Goal: Information Seeking & Learning: Learn about a topic

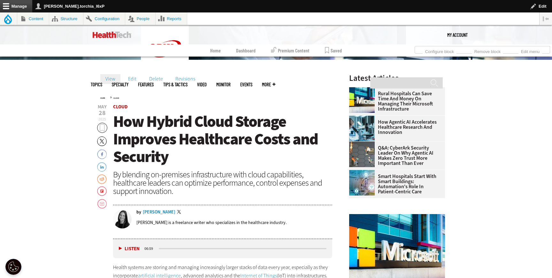
scroll to position [216, 0]
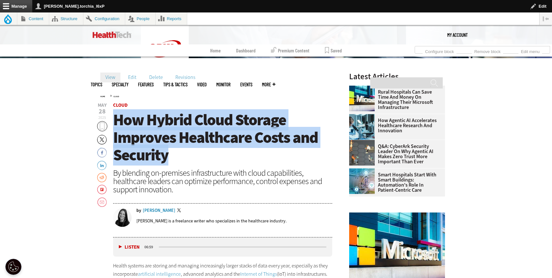
drag, startPoint x: 113, startPoint y: 120, endPoint x: 170, endPoint y: 159, distance: 68.7
click at [170, 159] on h1 "How Hybrid Cloud Storage Improves Healthcare Costs and Security" at bounding box center [222, 137] width 219 height 53
copy span "How Hybrid Cloud Storage Improves Healthcare Costs and Security"
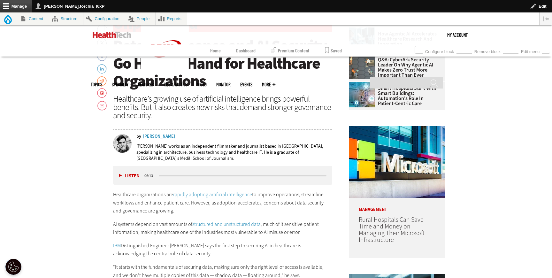
scroll to position [305, 0]
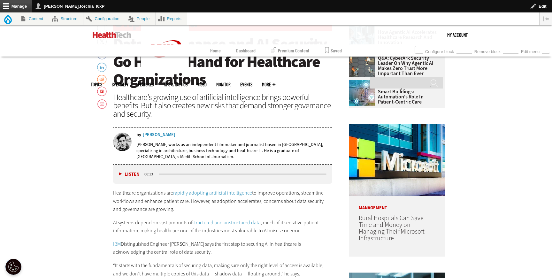
click at [189, 193] on link "rapidly adopting artificial intelligence" at bounding box center [212, 193] width 79 height 7
click at [222, 224] on link "structured and unstructured data" at bounding box center [226, 222] width 68 height 7
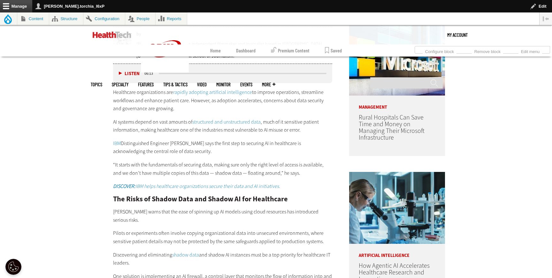
scroll to position [410, 0]
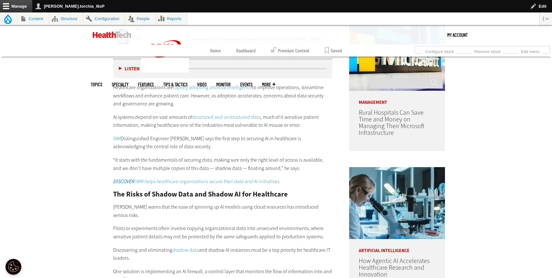
click at [117, 137] on link "IBM" at bounding box center [117, 138] width 8 height 7
click at [157, 181] on em "DISCOVER: IBM helps healthcare organizations secure their data and AI initiativ…" at bounding box center [196, 181] width 167 height 7
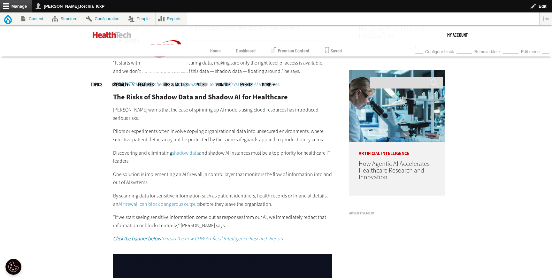
scroll to position [521, 0]
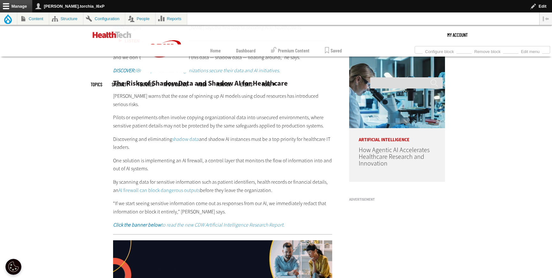
click at [188, 136] on link "shadow data" at bounding box center [185, 139] width 27 height 7
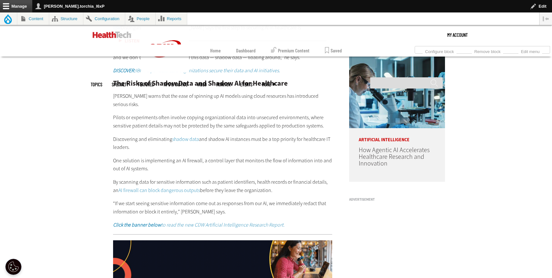
click at [126, 187] on link "AI firewall can block dangerous outputs" at bounding box center [160, 190] width 82 height 7
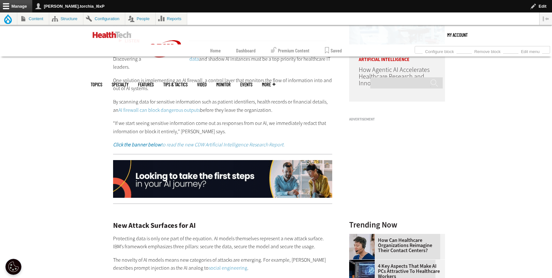
scroll to position [605, 0]
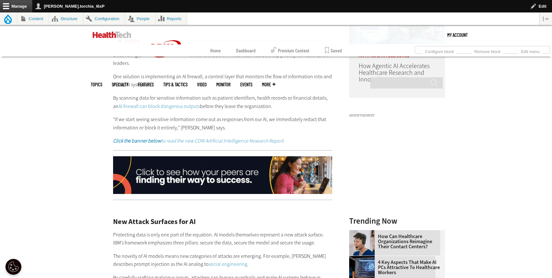
click at [180, 137] on em "Click the banner below to read the new CDW Artificial Intelligence Research Rep…" at bounding box center [199, 140] width 172 height 7
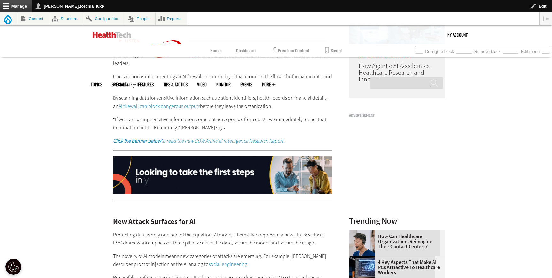
click at [205, 180] on img at bounding box center [222, 175] width 219 height 38
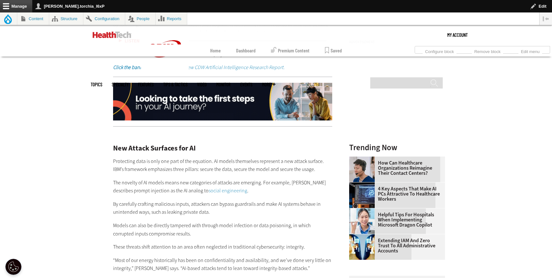
scroll to position [692, 0]
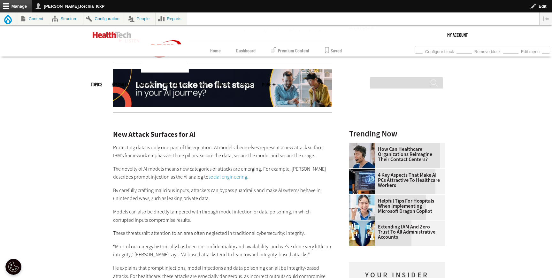
click at [209, 174] on link "social engineering" at bounding box center [228, 177] width 39 height 7
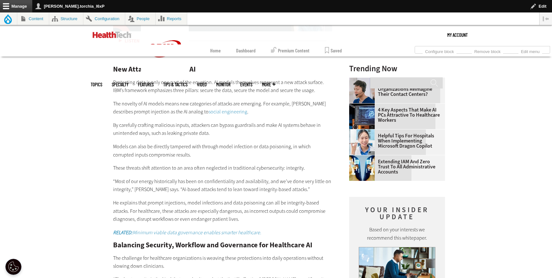
scroll to position [766, 0]
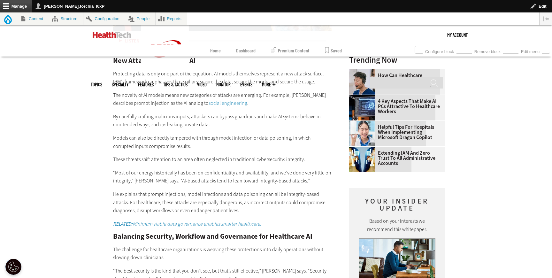
click at [127, 221] on strong "RELATED:" at bounding box center [123, 224] width 20 height 7
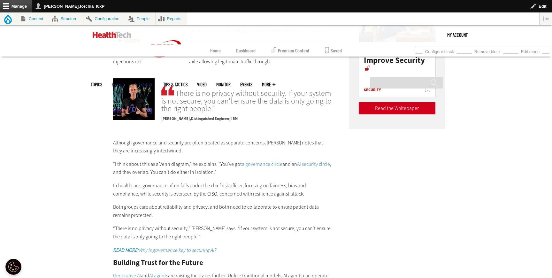
scroll to position [1011, 0]
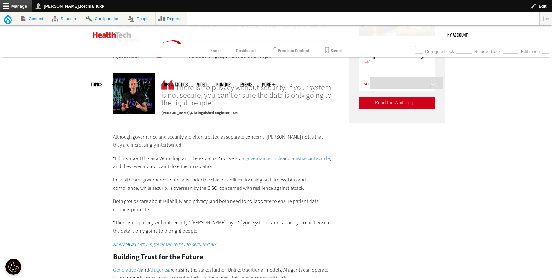
click at [255, 155] on link "a governance circle" at bounding box center [262, 158] width 41 height 7
click at [314, 155] on link "AI security circle" at bounding box center [313, 158] width 33 height 7
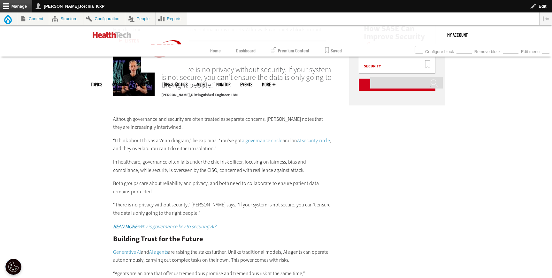
scroll to position [1035, 0]
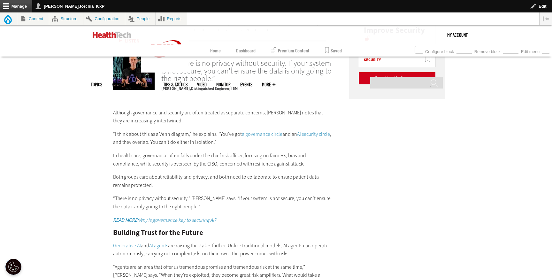
click at [124, 217] on strong "READ MORE:" at bounding box center [126, 220] width 26 height 7
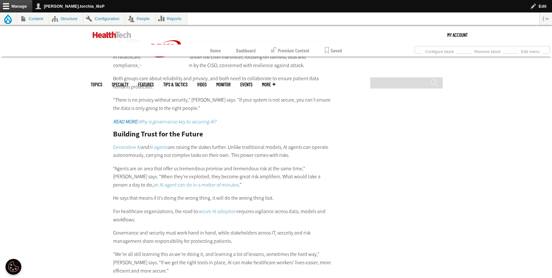
scroll to position [1166, 0]
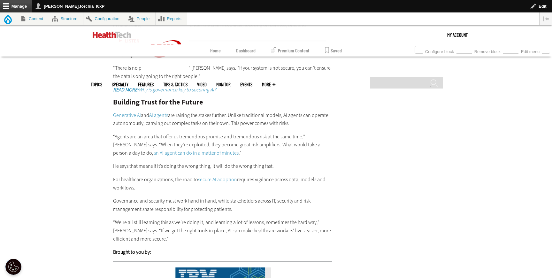
click at [120, 112] on link "Generative AI" at bounding box center [127, 115] width 28 height 7
click at [159, 112] on link "AI agents" at bounding box center [158, 115] width 19 height 7
click at [153, 150] on link "an AI agent can do in a matter of minutes" at bounding box center [195, 153] width 85 height 7
click at [226, 176] on link "secure AI adoption" at bounding box center [217, 179] width 39 height 7
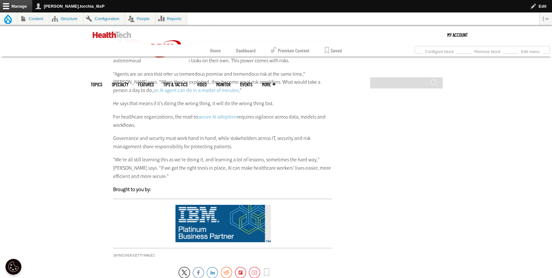
scroll to position [1273, 0]
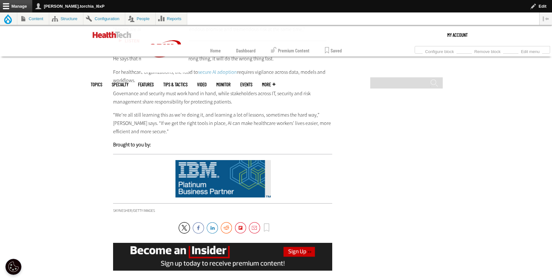
click at [222, 175] on img at bounding box center [222, 179] width 219 height 38
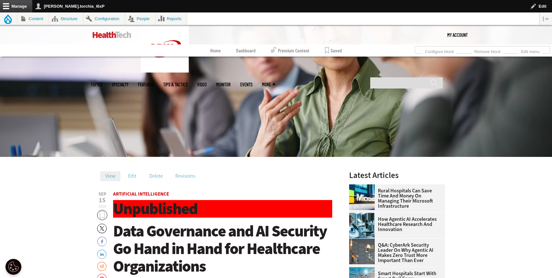
scroll to position [94, 0]
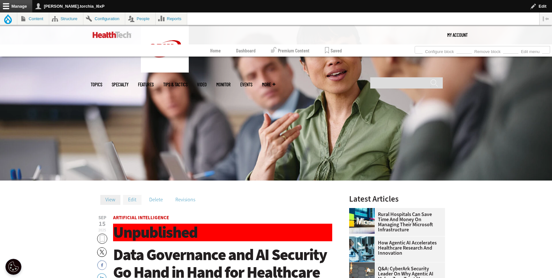
click at [131, 200] on link "Edit" at bounding box center [132, 200] width 19 height 10
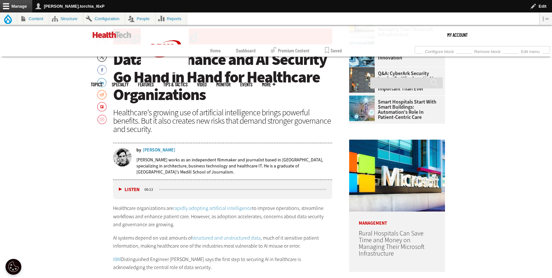
scroll to position [262, 0]
